Goal: Task Accomplishment & Management: Manage account settings

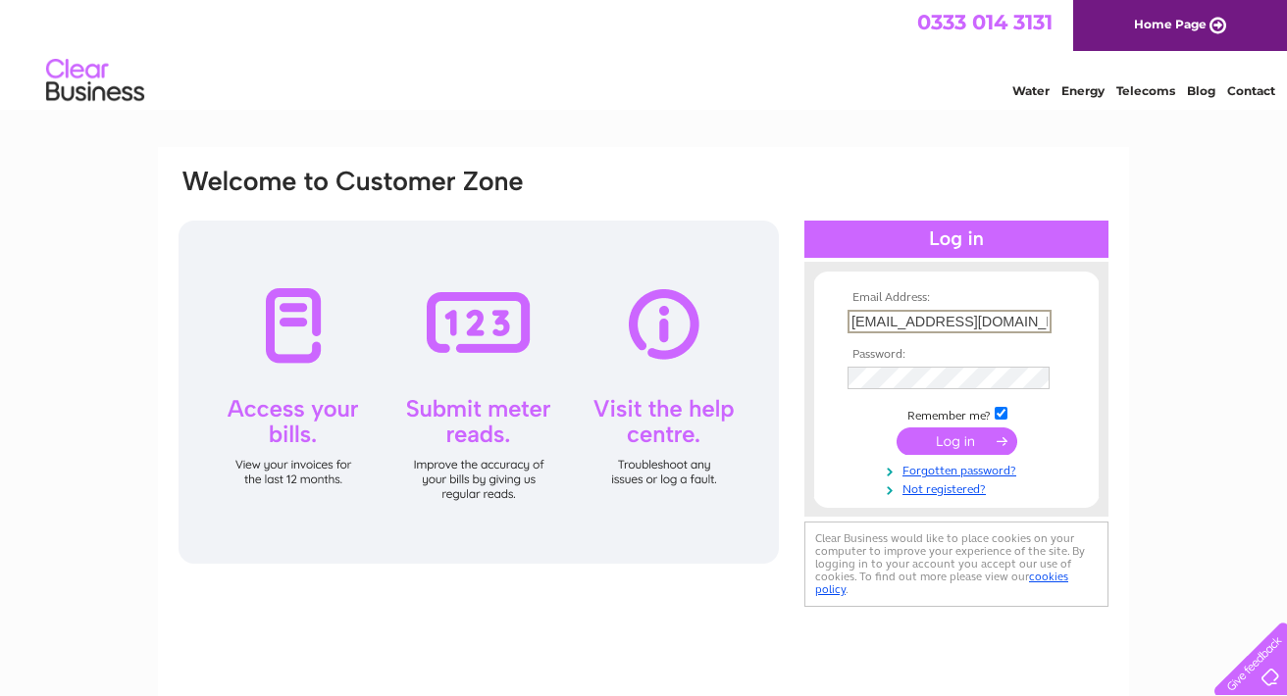
type input "office@budflowers.com"
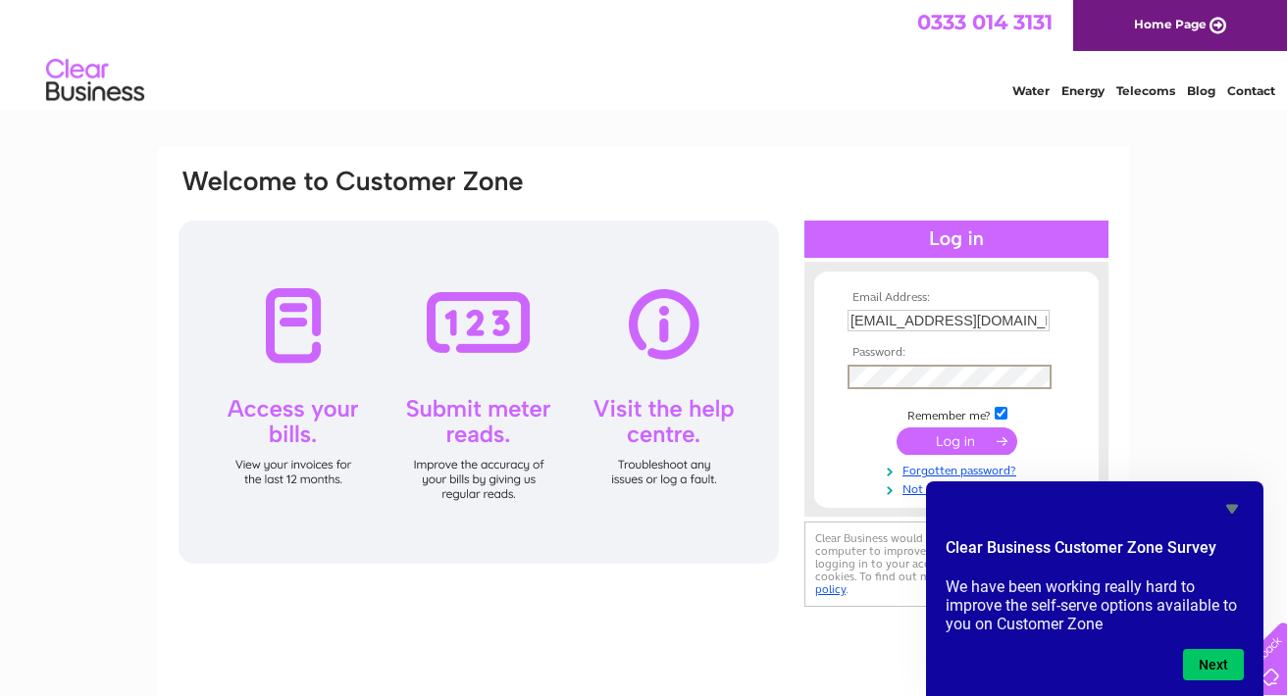
click at [986, 436] on input "submit" at bounding box center [956, 441] width 121 height 27
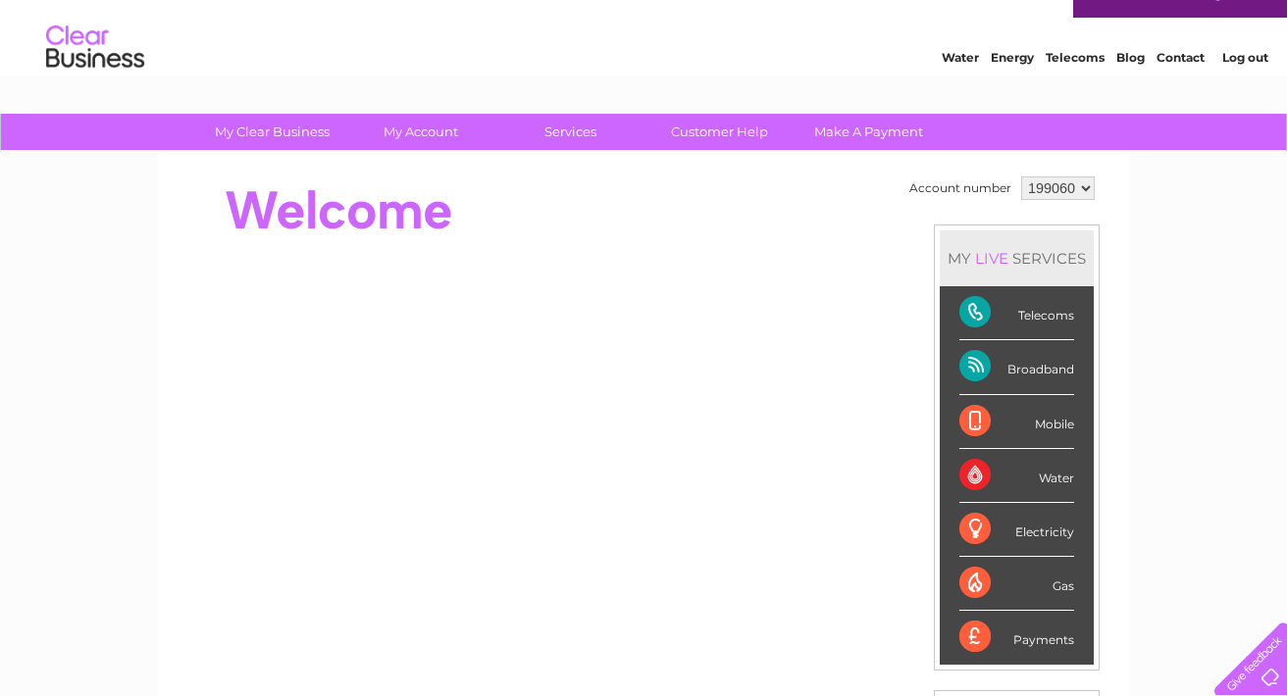
scroll to position [33, 0]
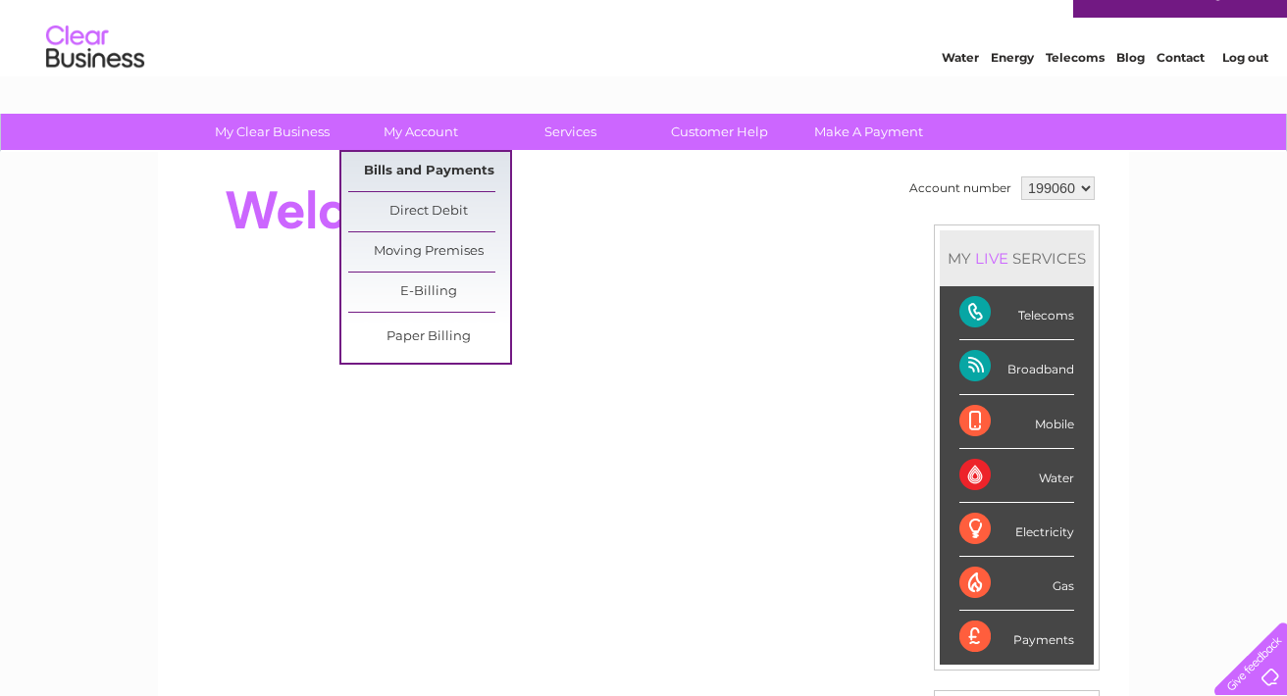
click at [413, 176] on link "Bills and Payments" at bounding box center [429, 171] width 162 height 39
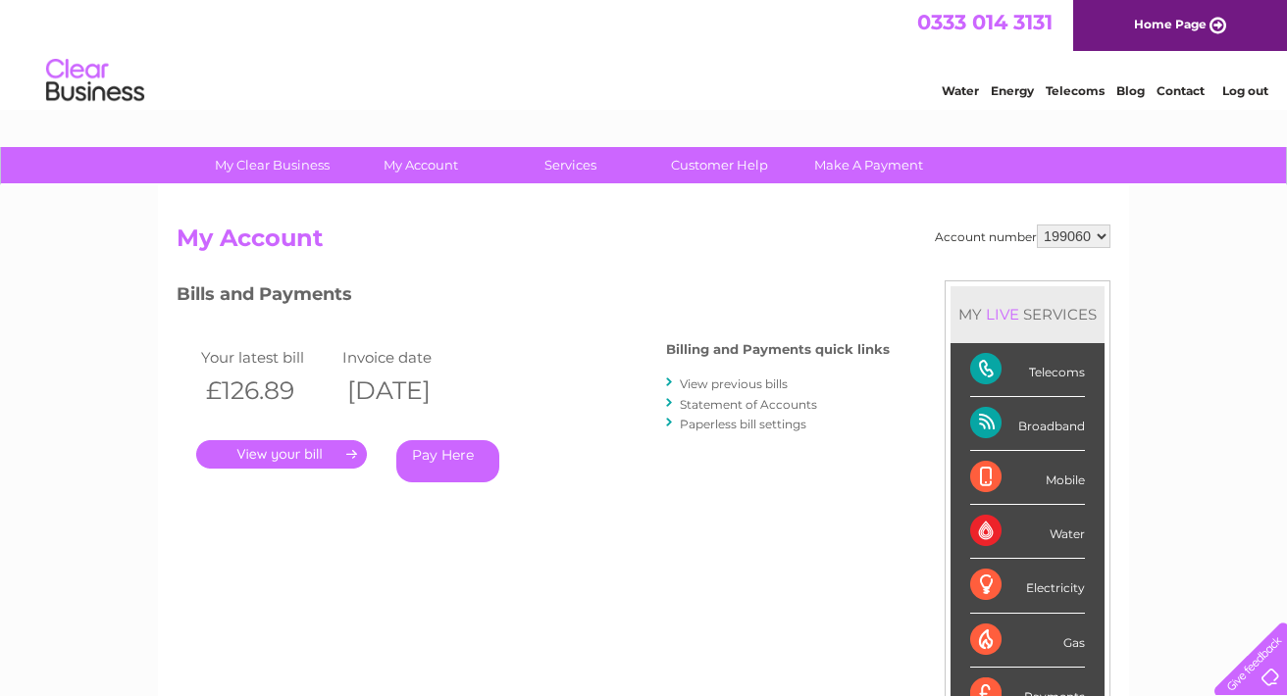
click at [353, 455] on link "." at bounding box center [281, 454] width 171 height 28
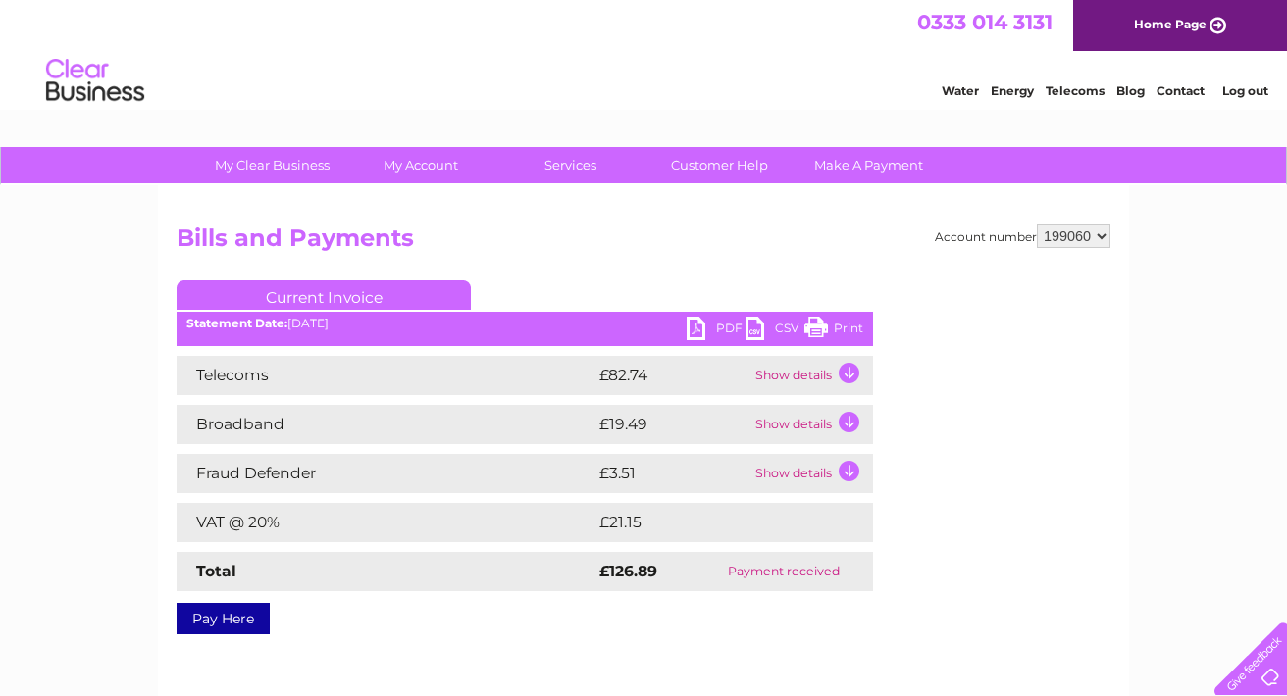
click at [237, 328] on b "Statement Date:" at bounding box center [236, 323] width 101 height 15
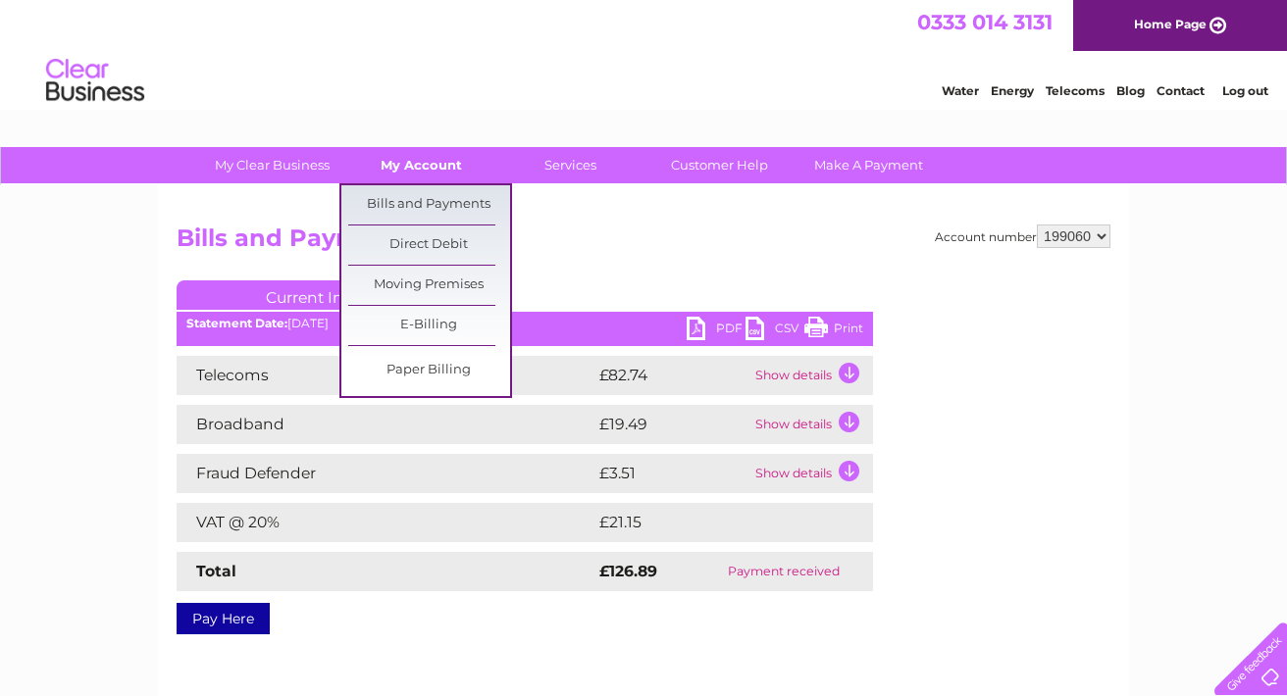
click at [415, 157] on link "My Account" at bounding box center [421, 165] width 162 height 36
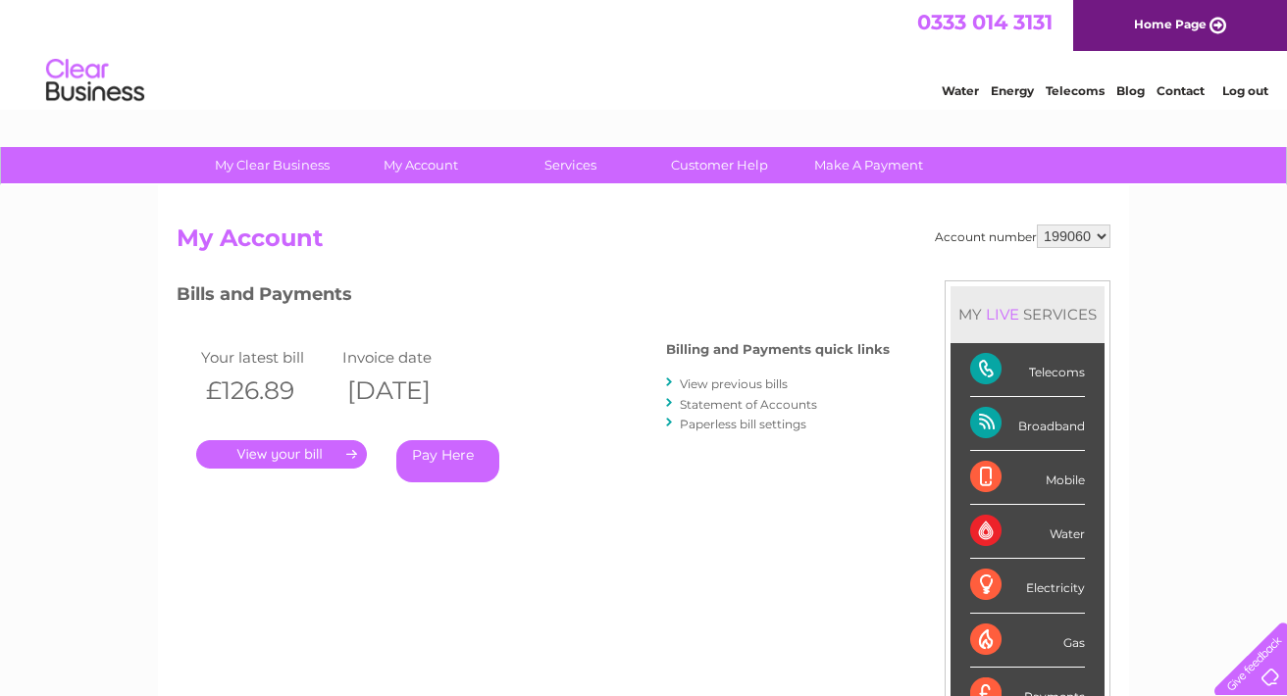
click at [750, 389] on link "View previous bills" at bounding box center [734, 384] width 108 height 15
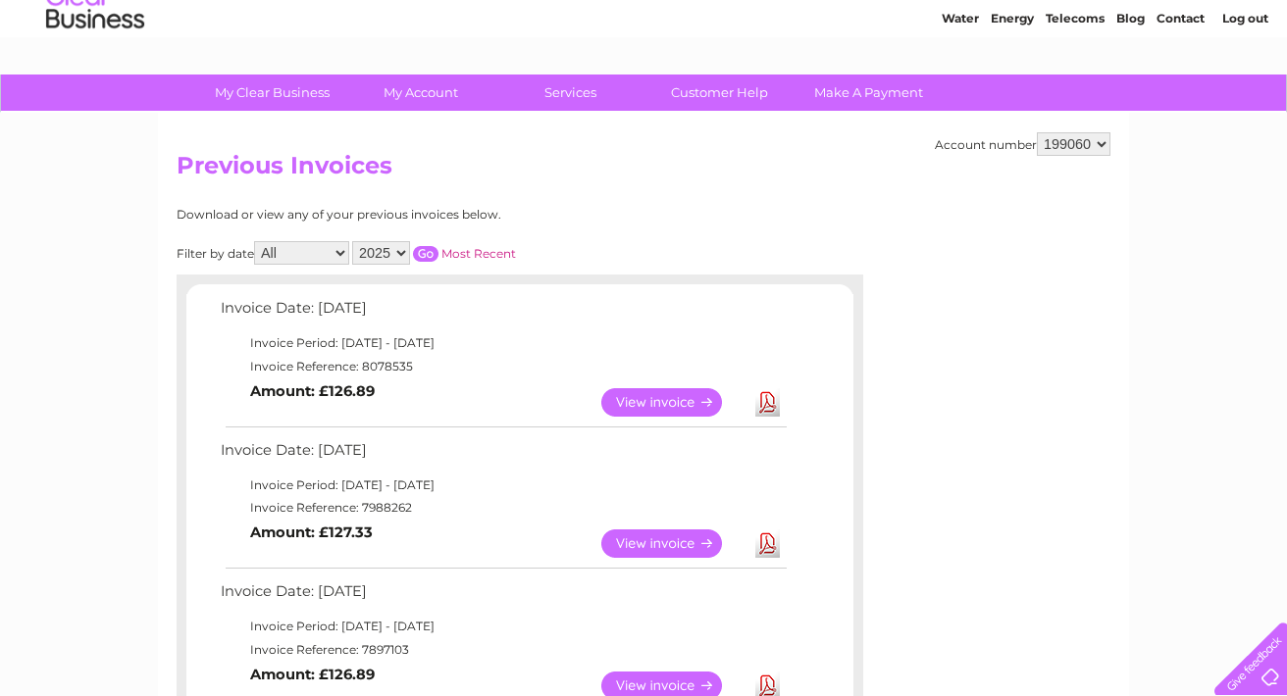
scroll to position [76, 0]
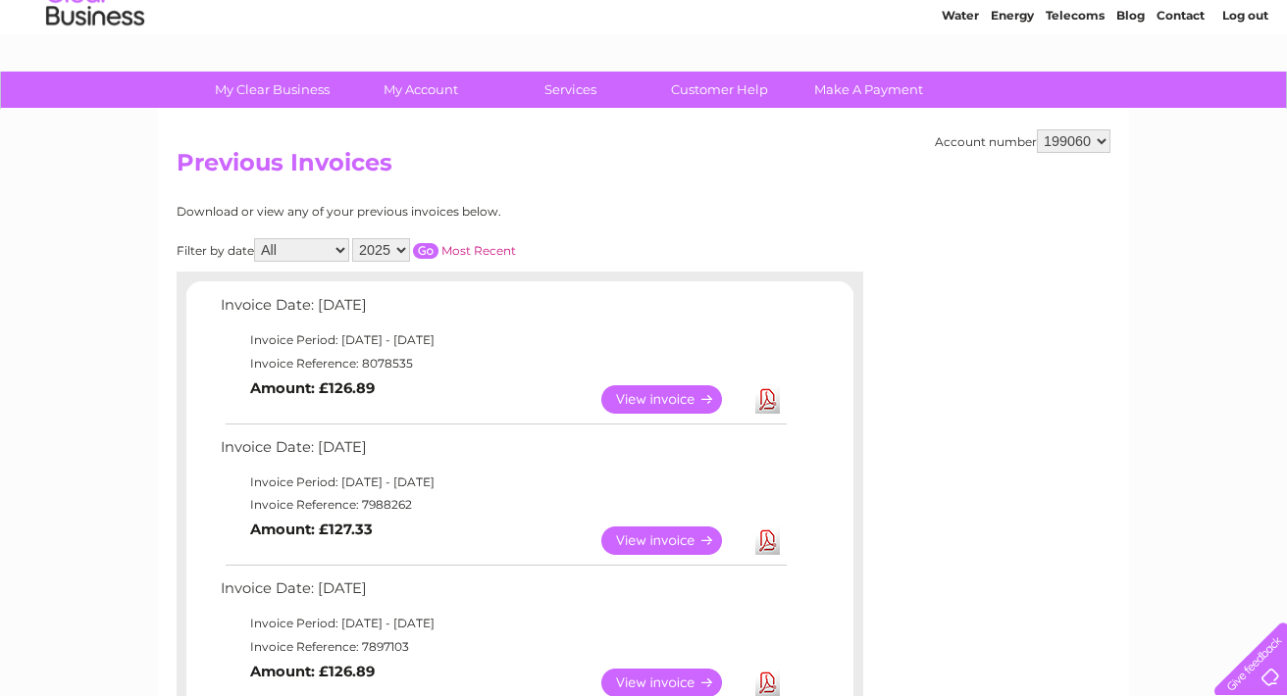
click at [667, 539] on link "View" at bounding box center [673, 541] width 144 height 28
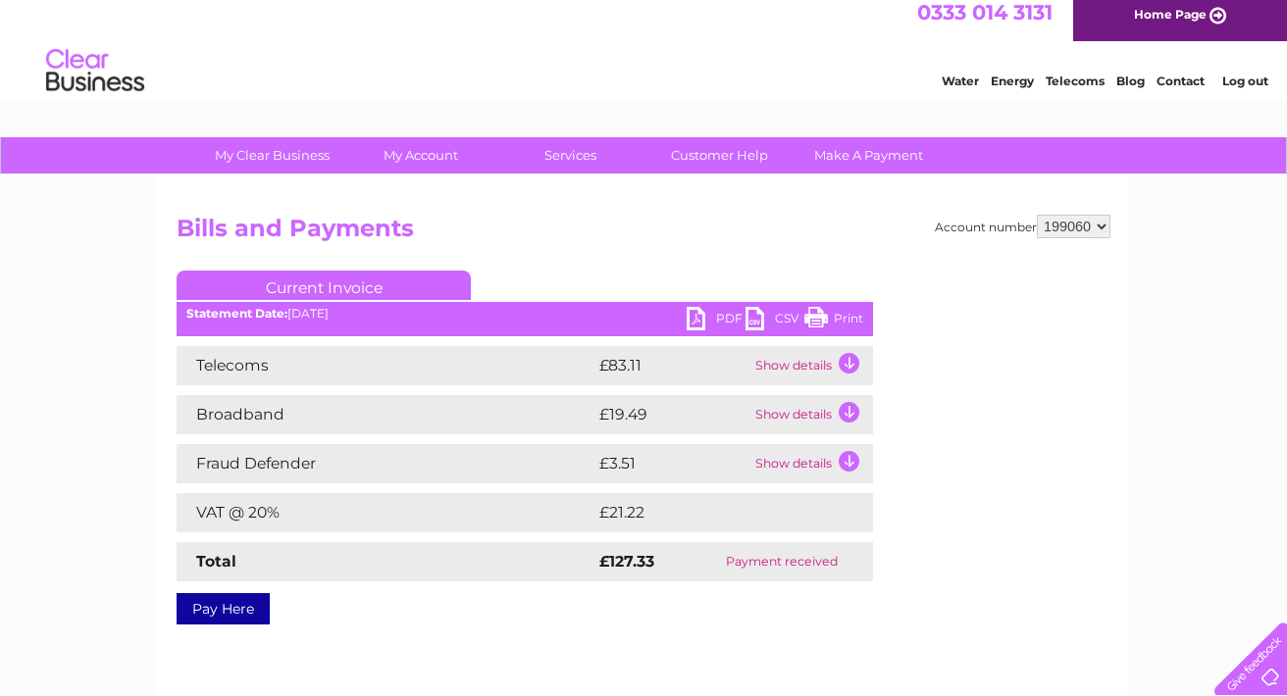
scroll to position [14, 0]
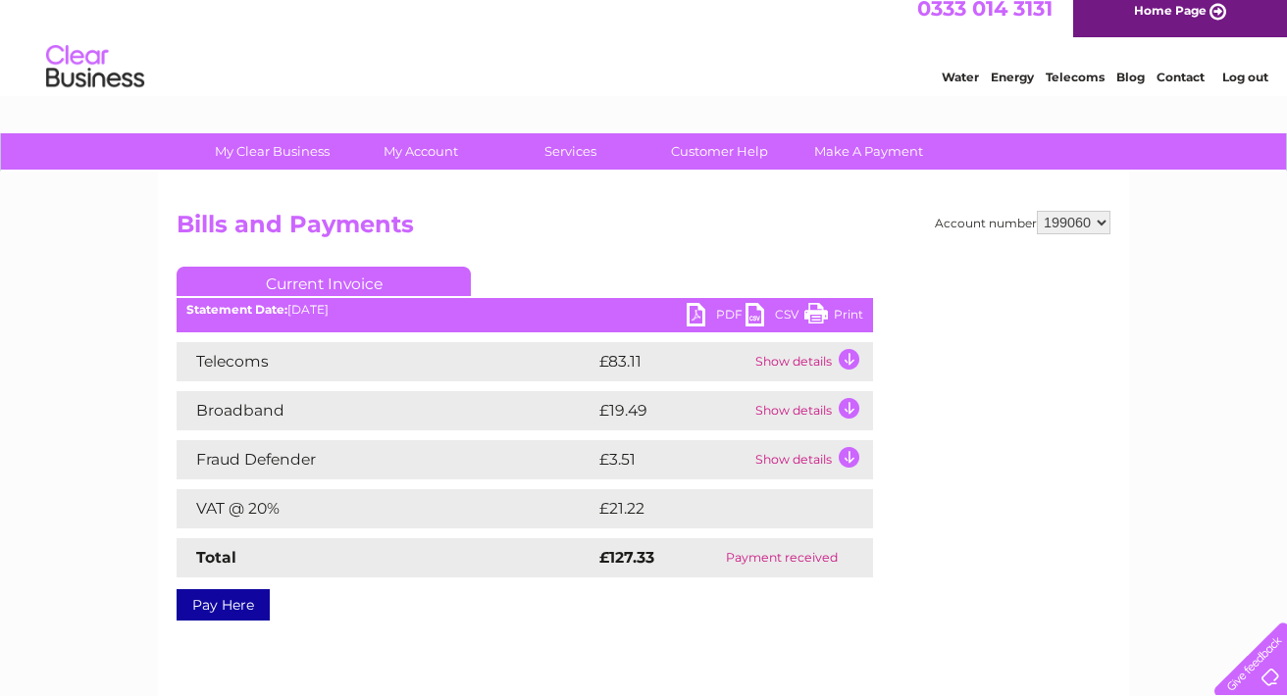
click at [707, 306] on link "PDF" at bounding box center [715, 317] width 59 height 28
